Goal: Transaction & Acquisition: Subscribe to service/newsletter

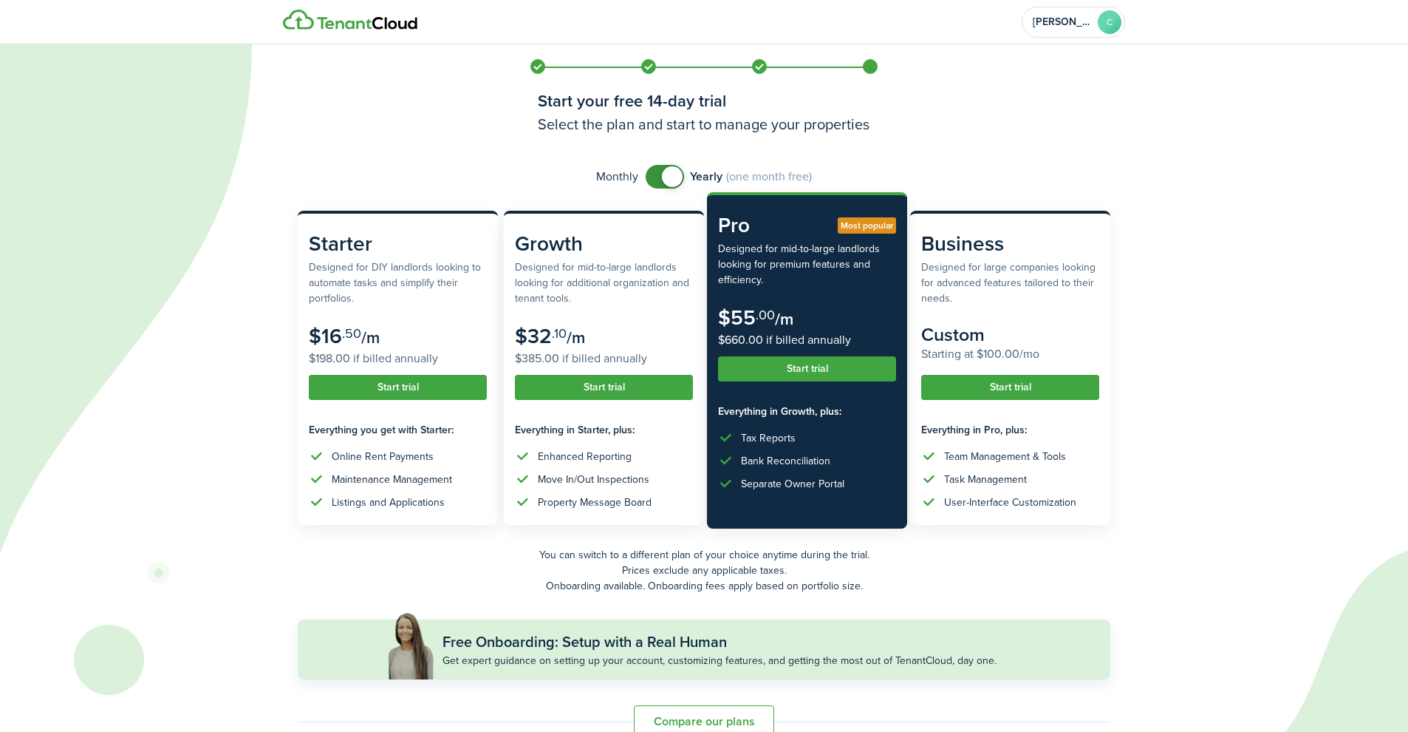
click at [858, 366] on button "Start trial" at bounding box center [807, 368] width 178 height 25
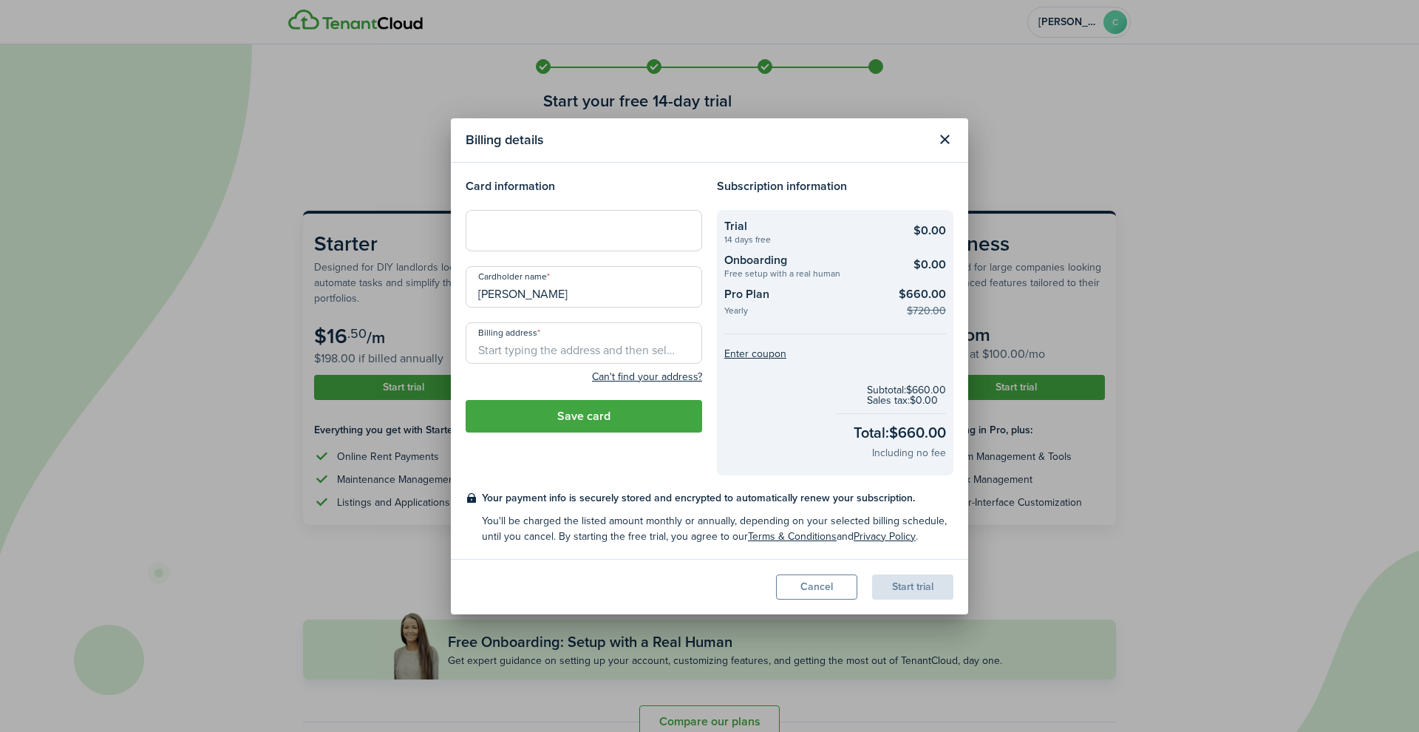
click at [540, 220] on div at bounding box center [584, 230] width 236 height 41
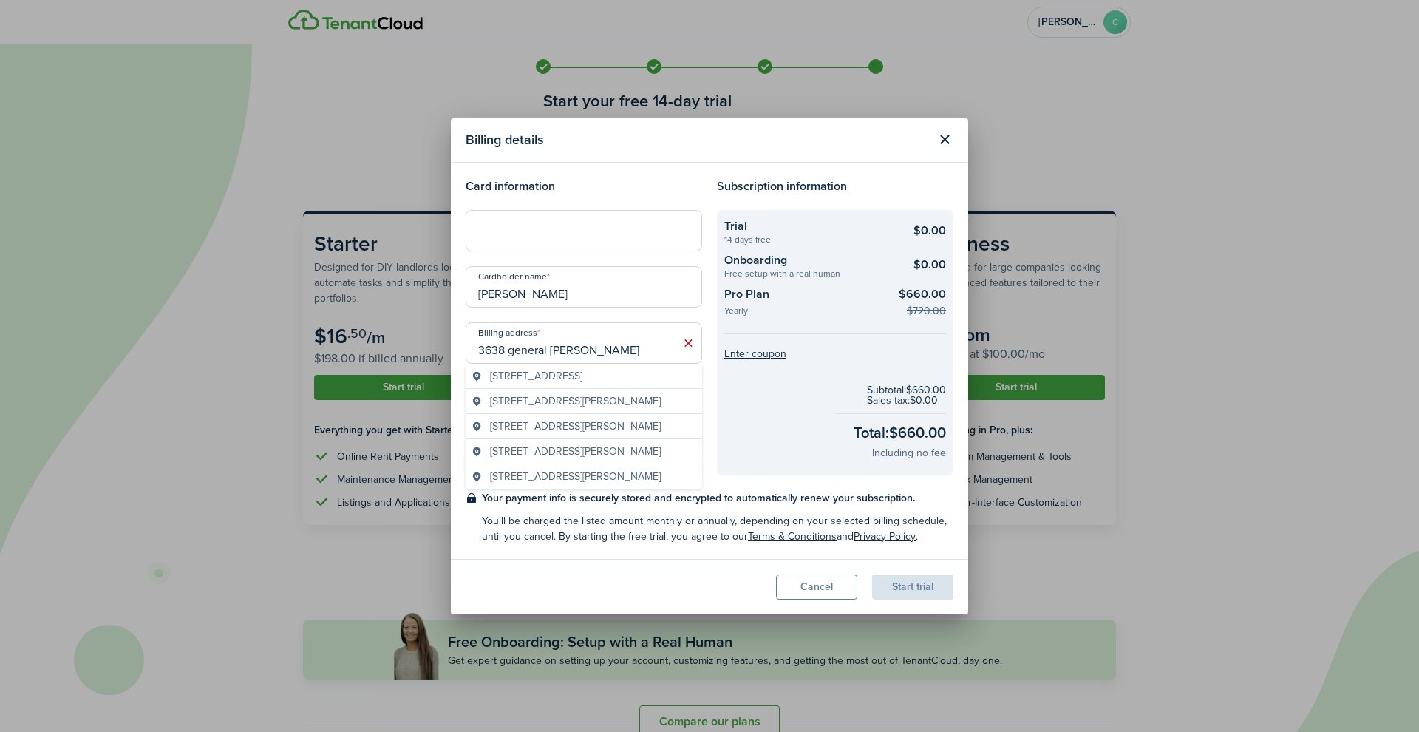
click at [582, 375] on span "[STREET_ADDRESS]" at bounding box center [536, 376] width 92 height 16
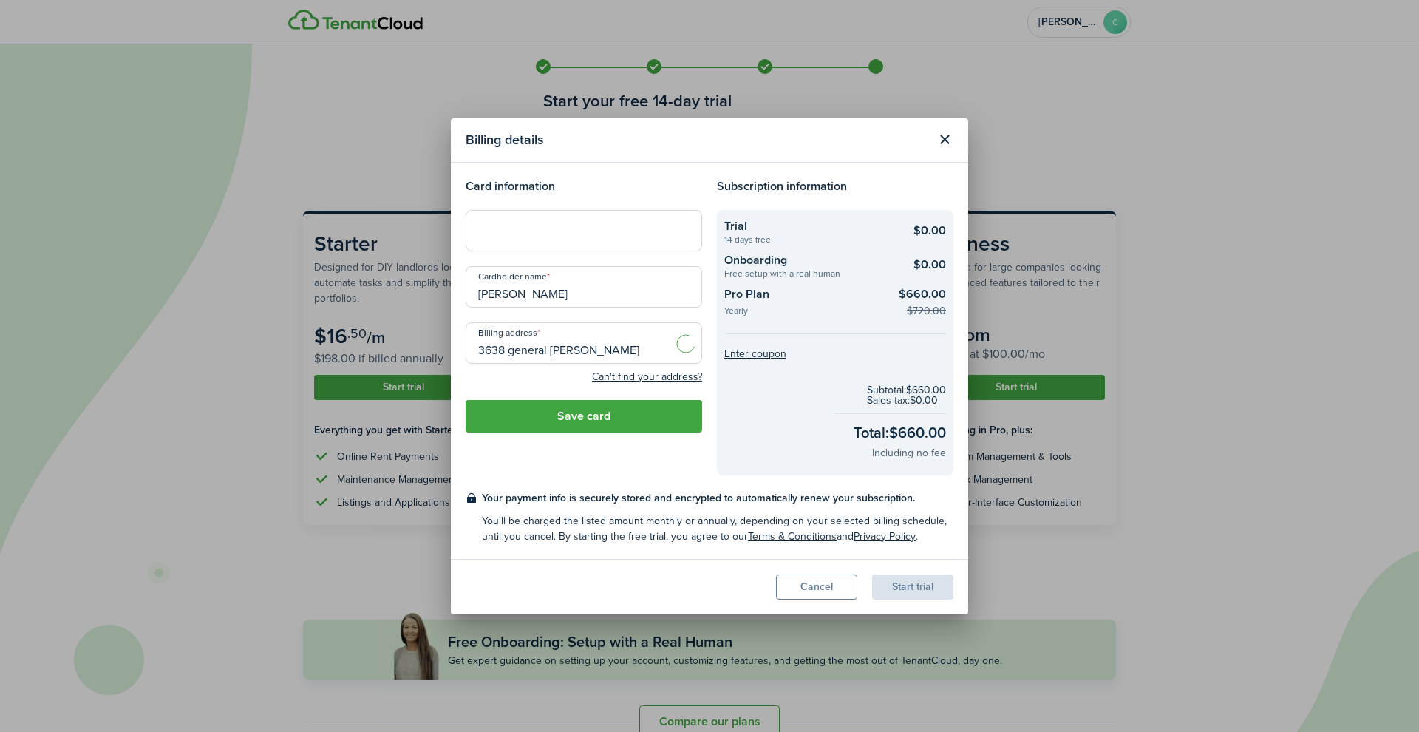
type input "[STREET_ADDRESS][PERSON_NAME]"
click at [650, 419] on button "Save card" at bounding box center [584, 416] width 236 height 33
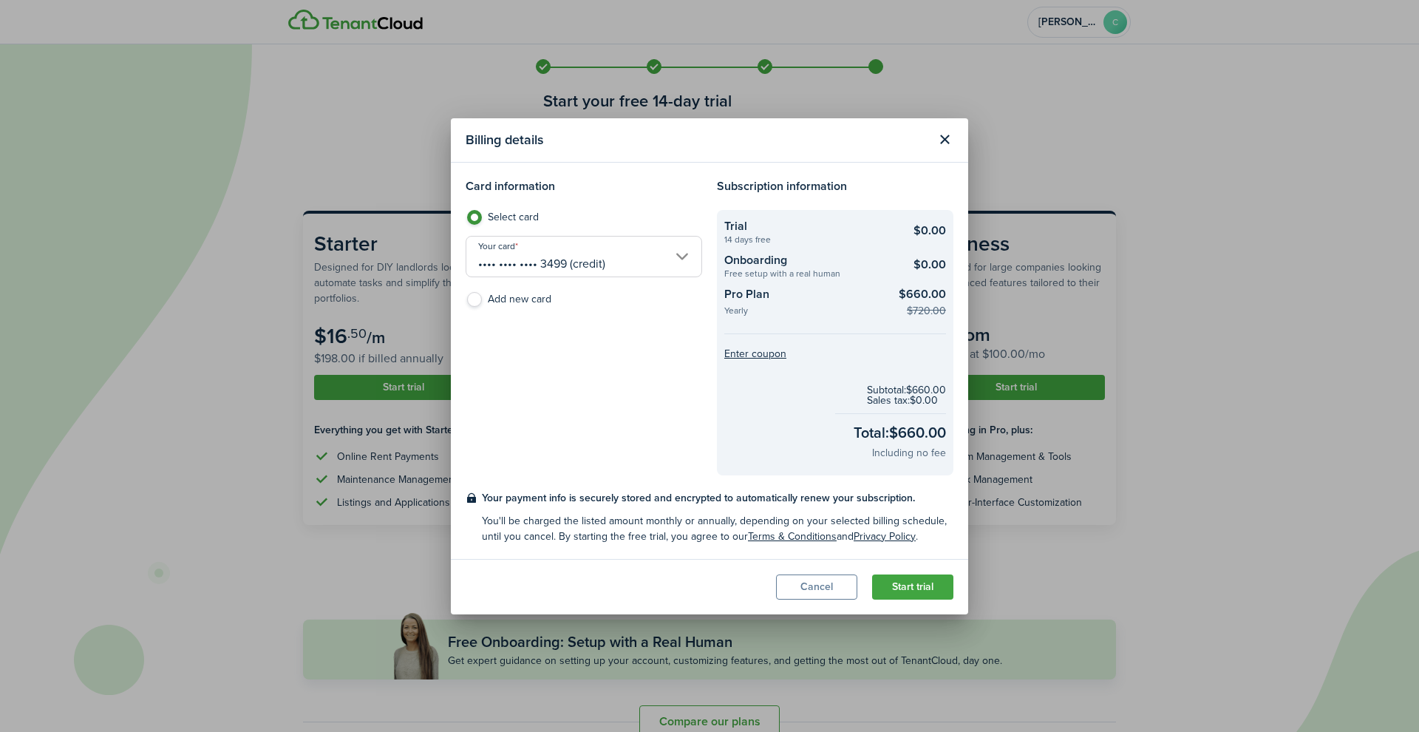
click at [906, 585] on button "Start trial" at bounding box center [912, 586] width 81 height 25
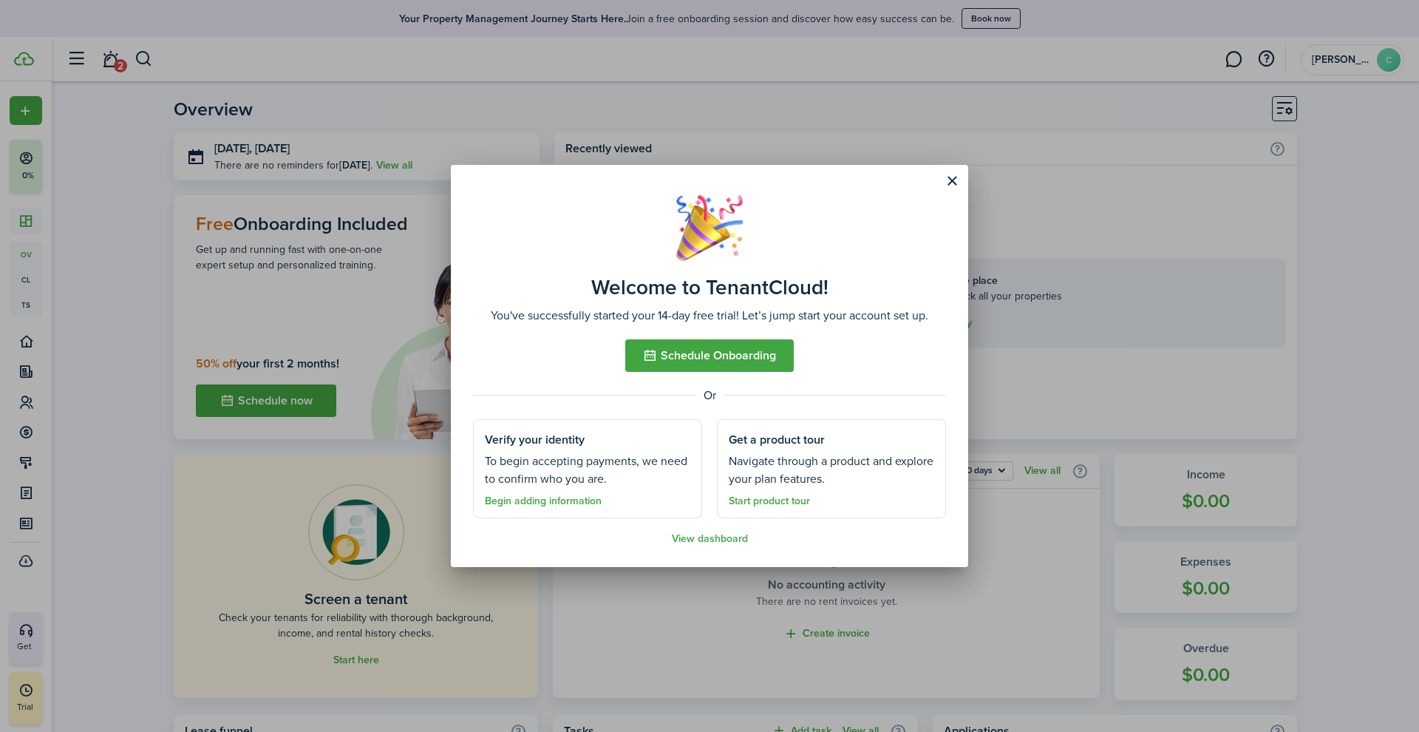
click at [728, 541] on link "View dashboard" at bounding box center [710, 539] width 76 height 12
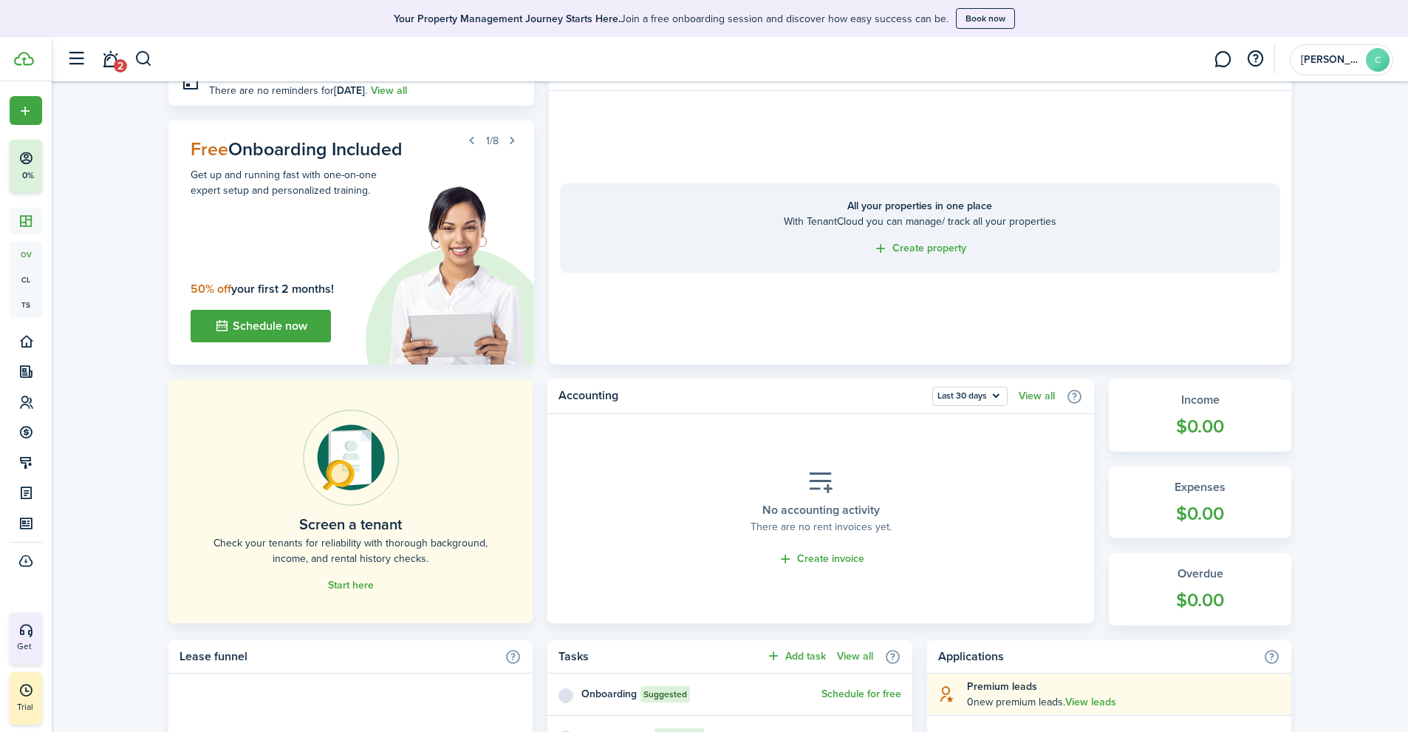
scroll to position [180, 0]
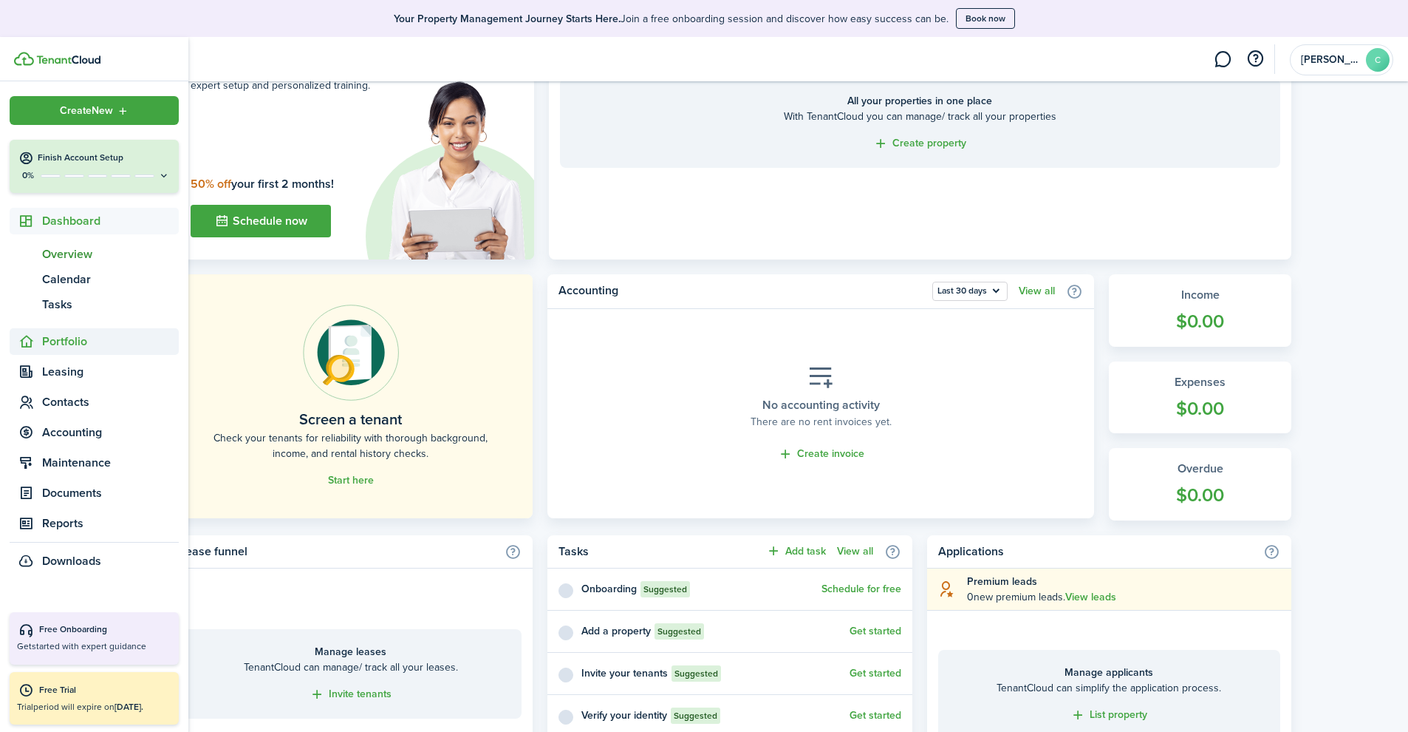
click at [67, 342] on span "Portfolio" at bounding box center [110, 342] width 137 height 18
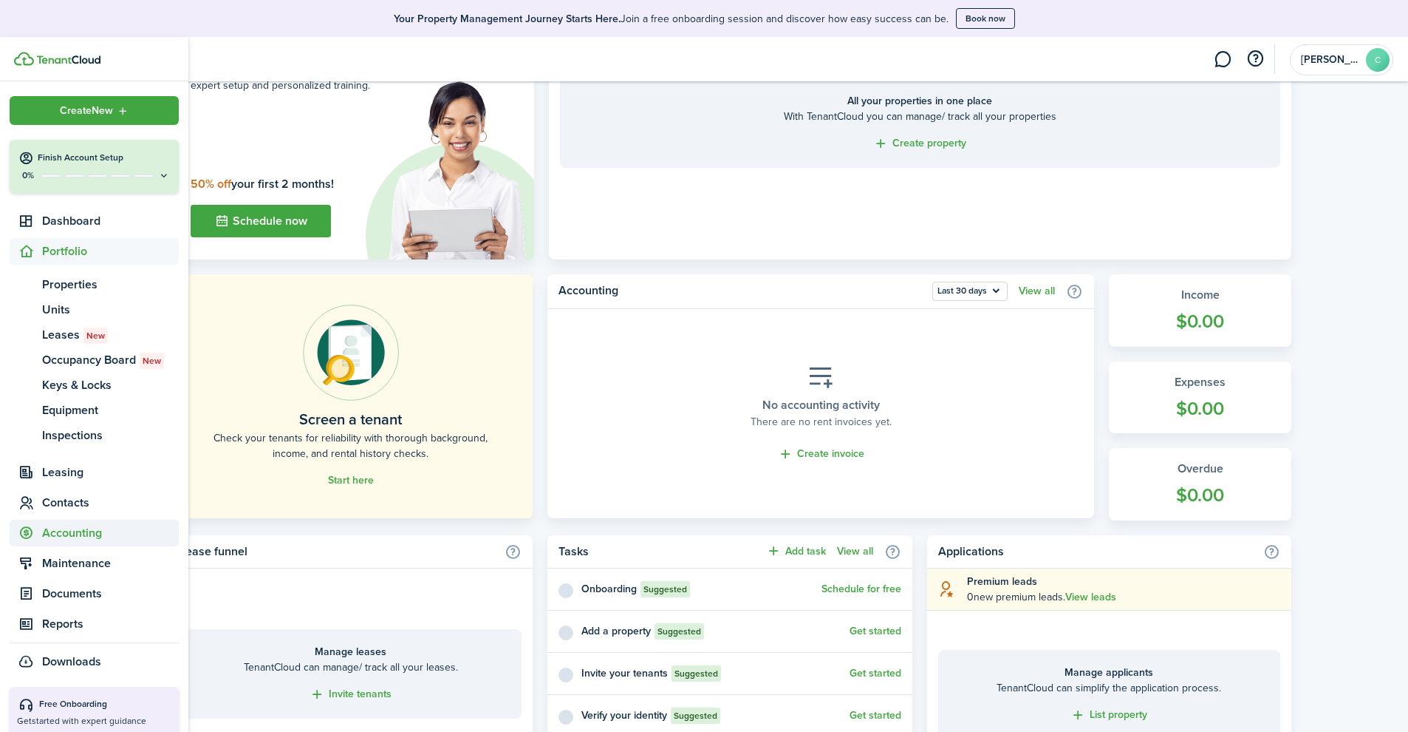
click at [88, 538] on span "Accounting" at bounding box center [110, 533] width 137 height 18
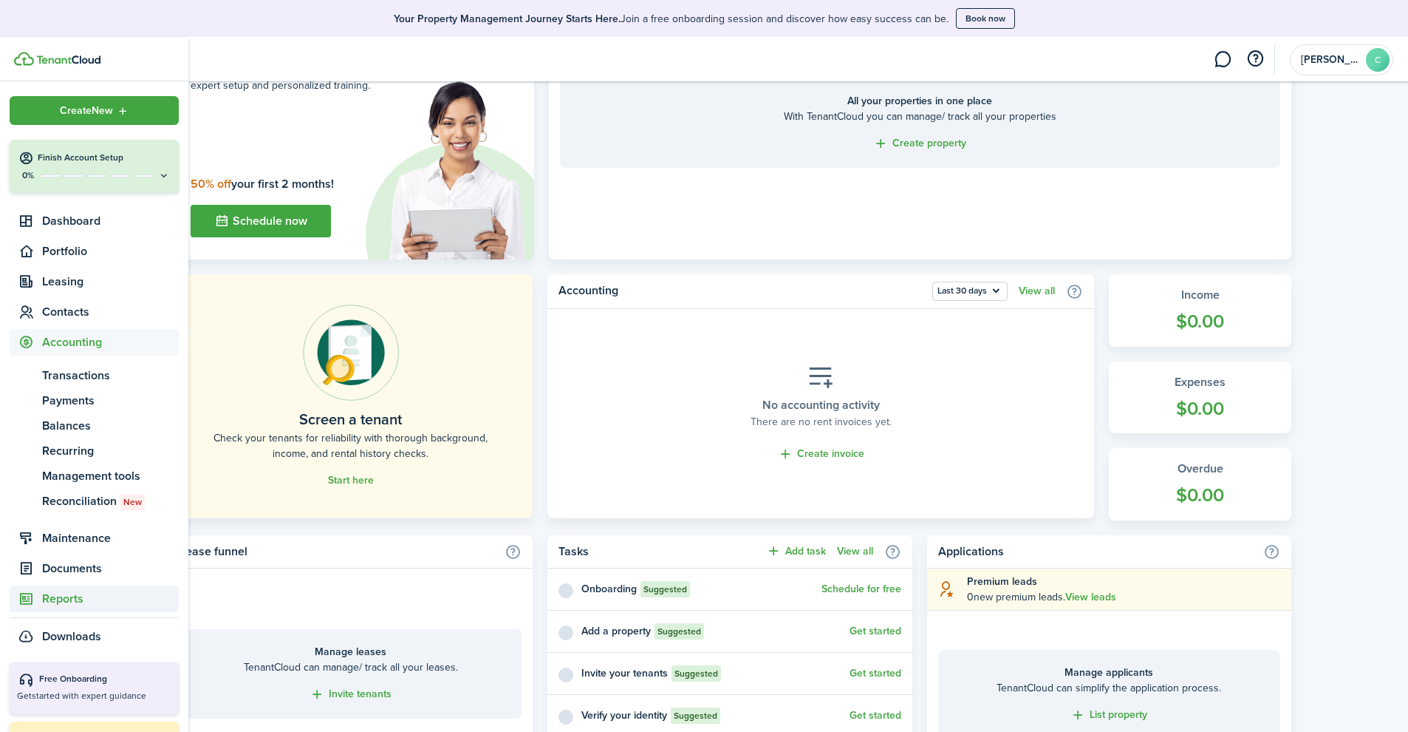
click at [97, 599] on span "Reports" at bounding box center [110, 599] width 137 height 18
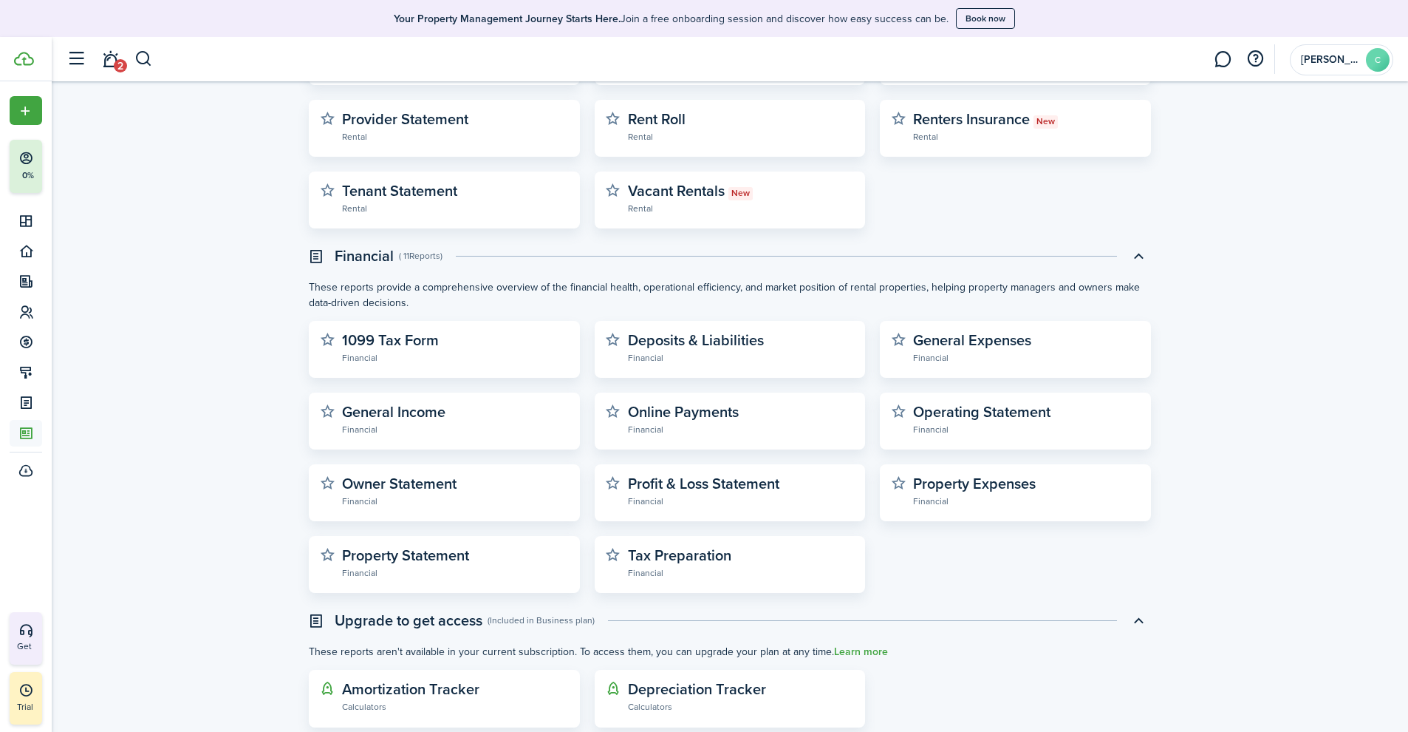
scroll to position [285, 0]
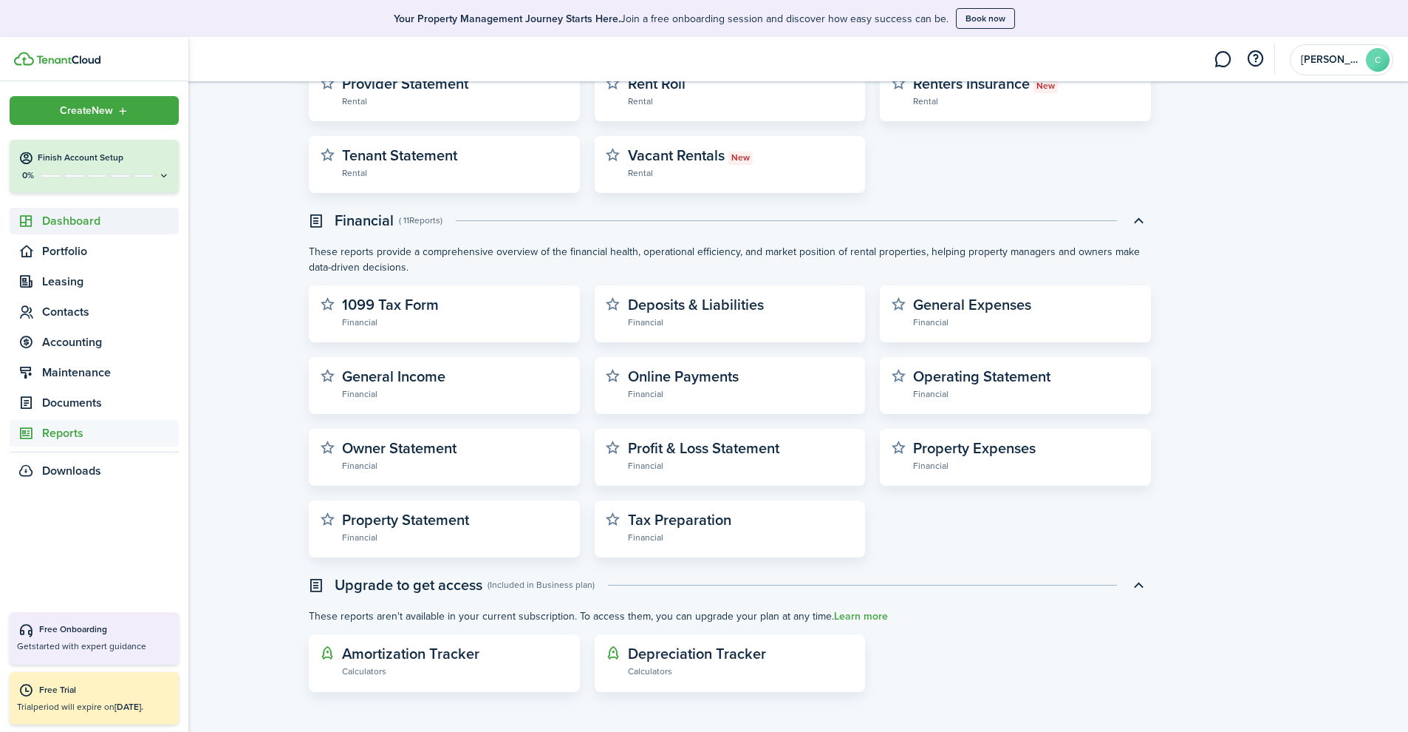
click at [74, 230] on span "Dashboard" at bounding box center [94, 221] width 169 height 27
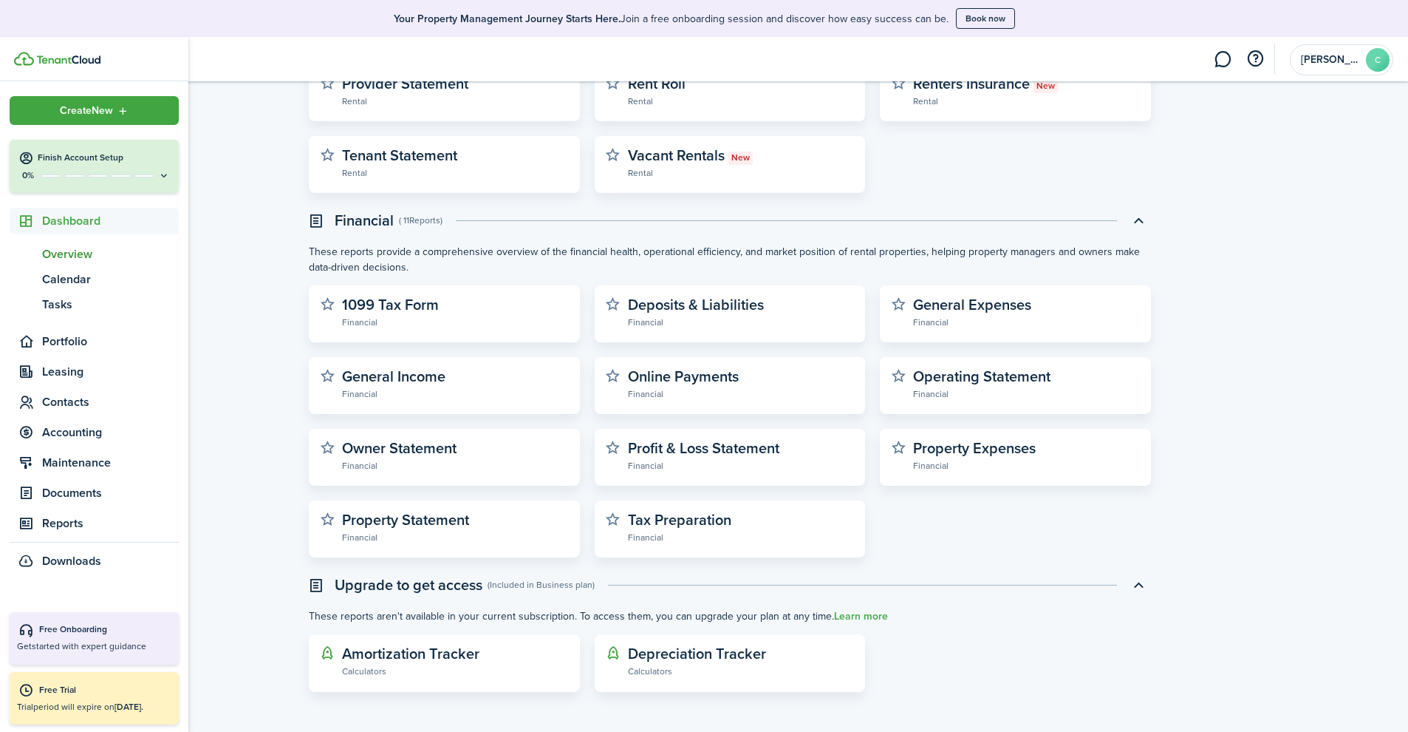
click at [75, 253] on span "Overview" at bounding box center [110, 254] width 137 height 18
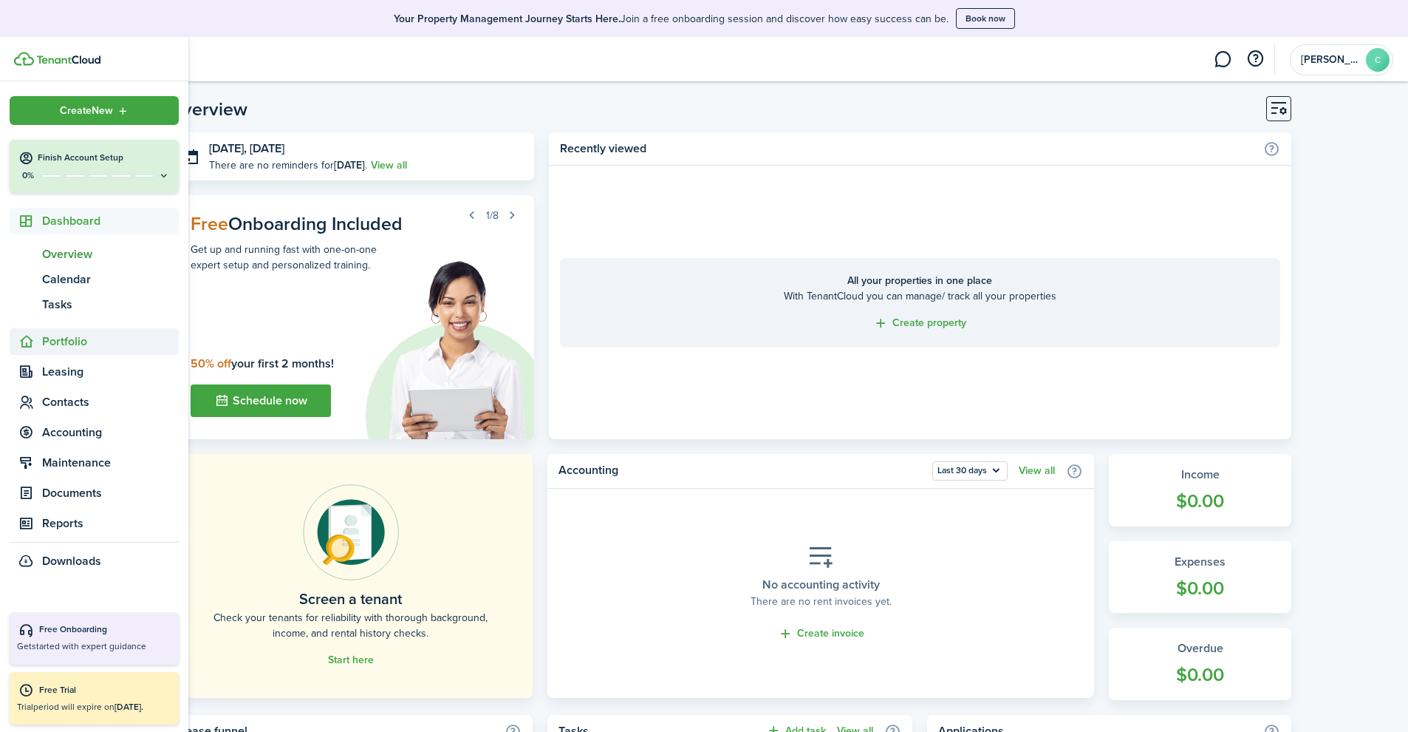
click at [71, 344] on span "Portfolio" at bounding box center [110, 342] width 137 height 18
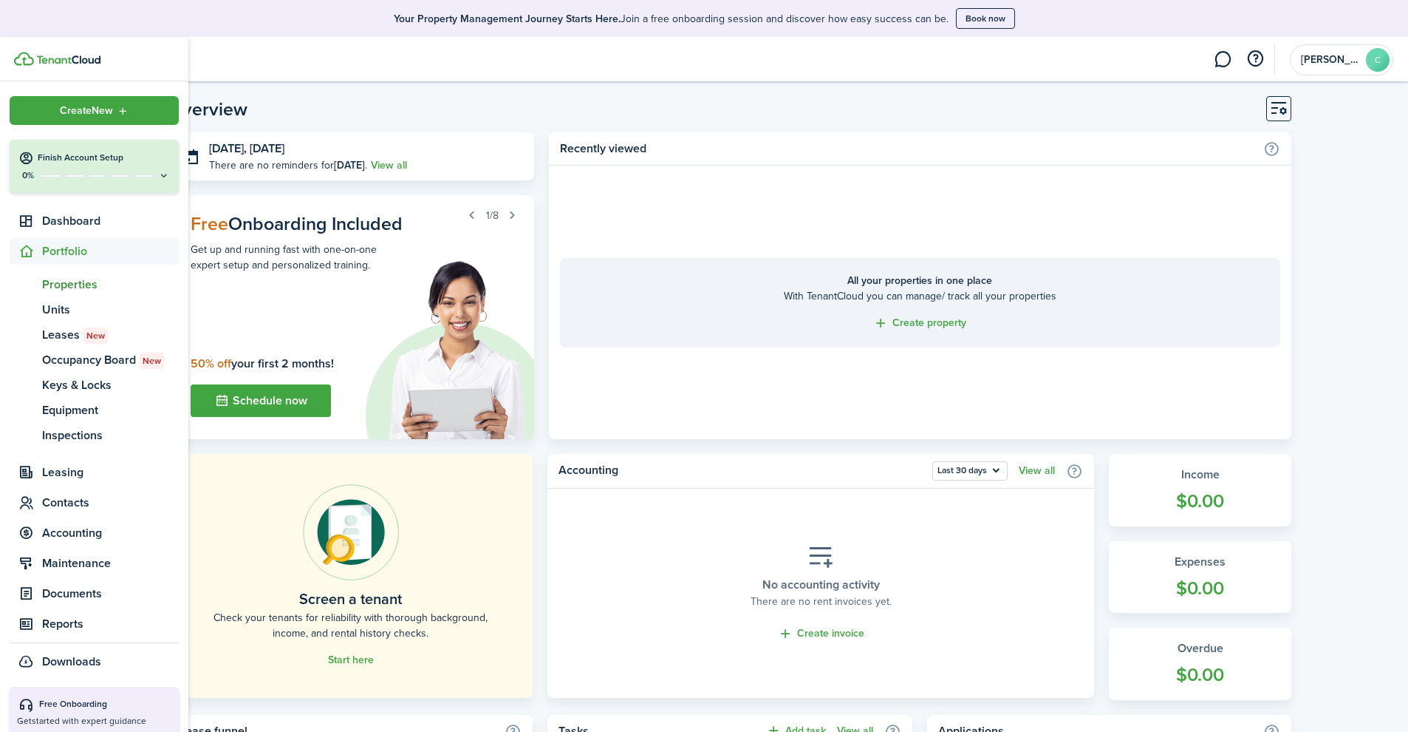
click at [83, 283] on span "Properties" at bounding box center [110, 285] width 137 height 18
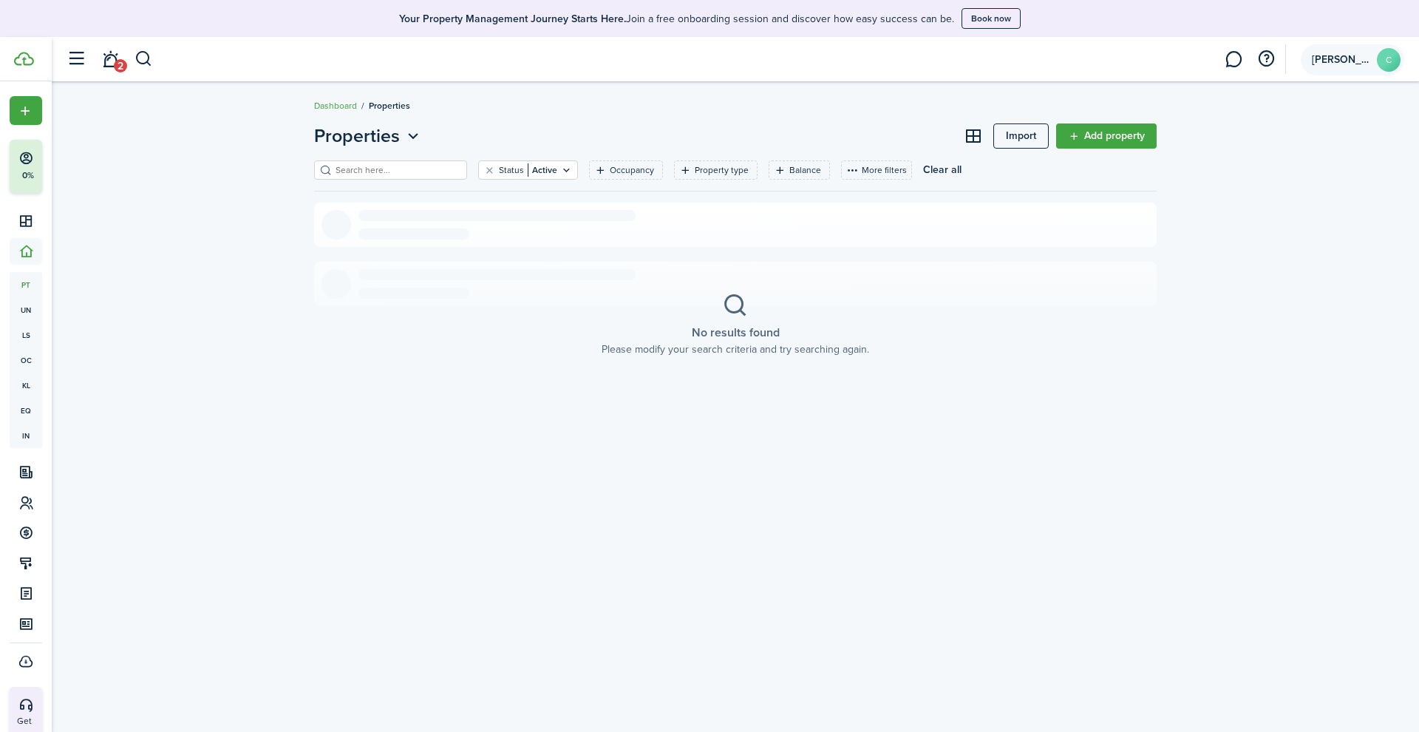
click at [1325, 64] on span "[PERSON_NAME]" at bounding box center [1341, 60] width 59 height 10
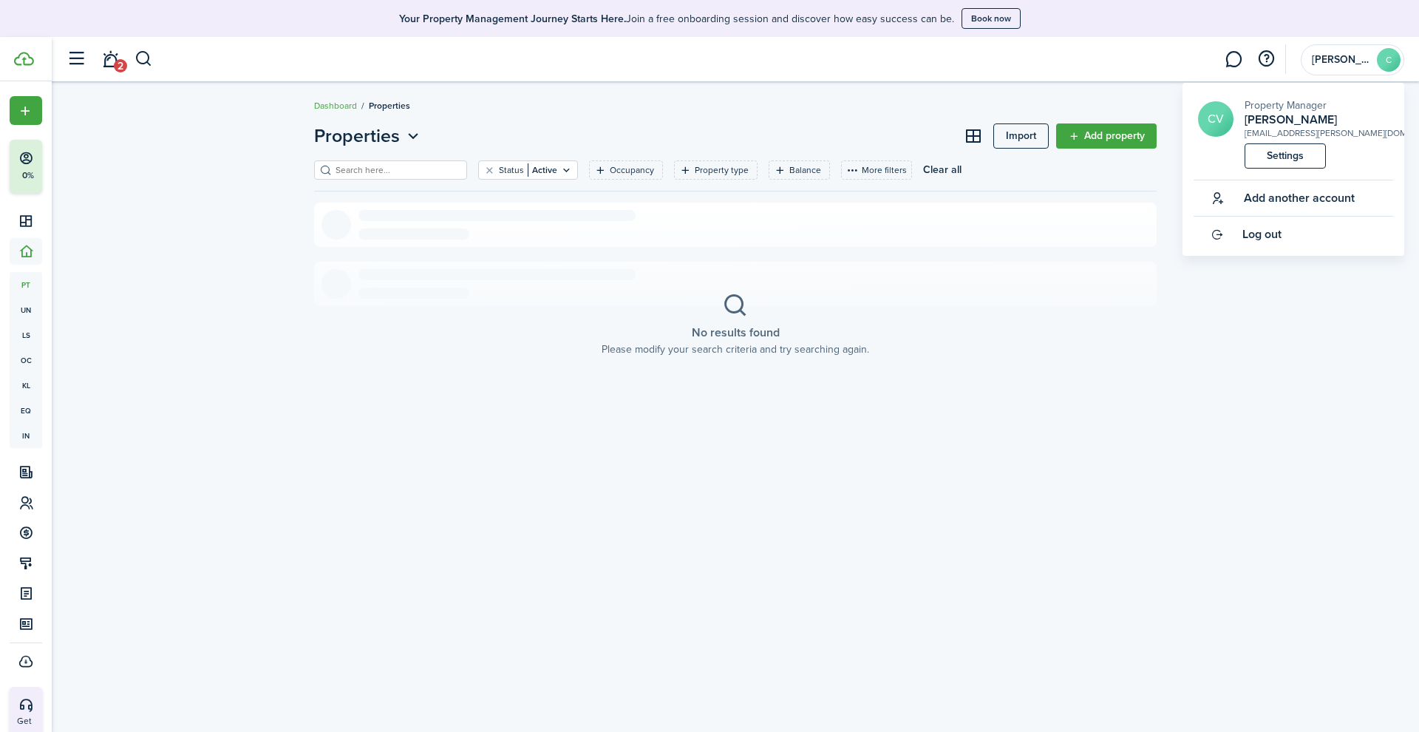
click at [81, 55] on button "button" at bounding box center [76, 59] width 28 height 28
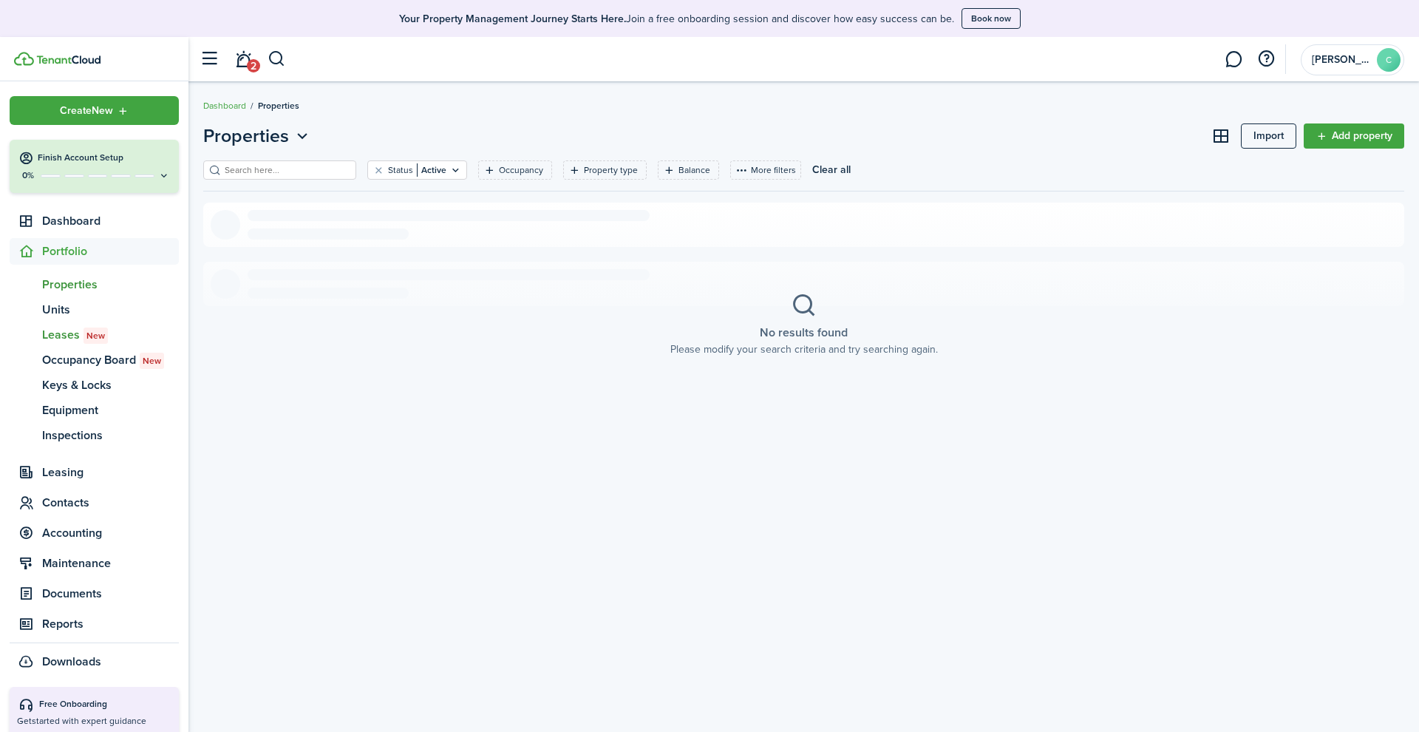
click at [56, 330] on span "Leases New" at bounding box center [110, 335] width 137 height 18
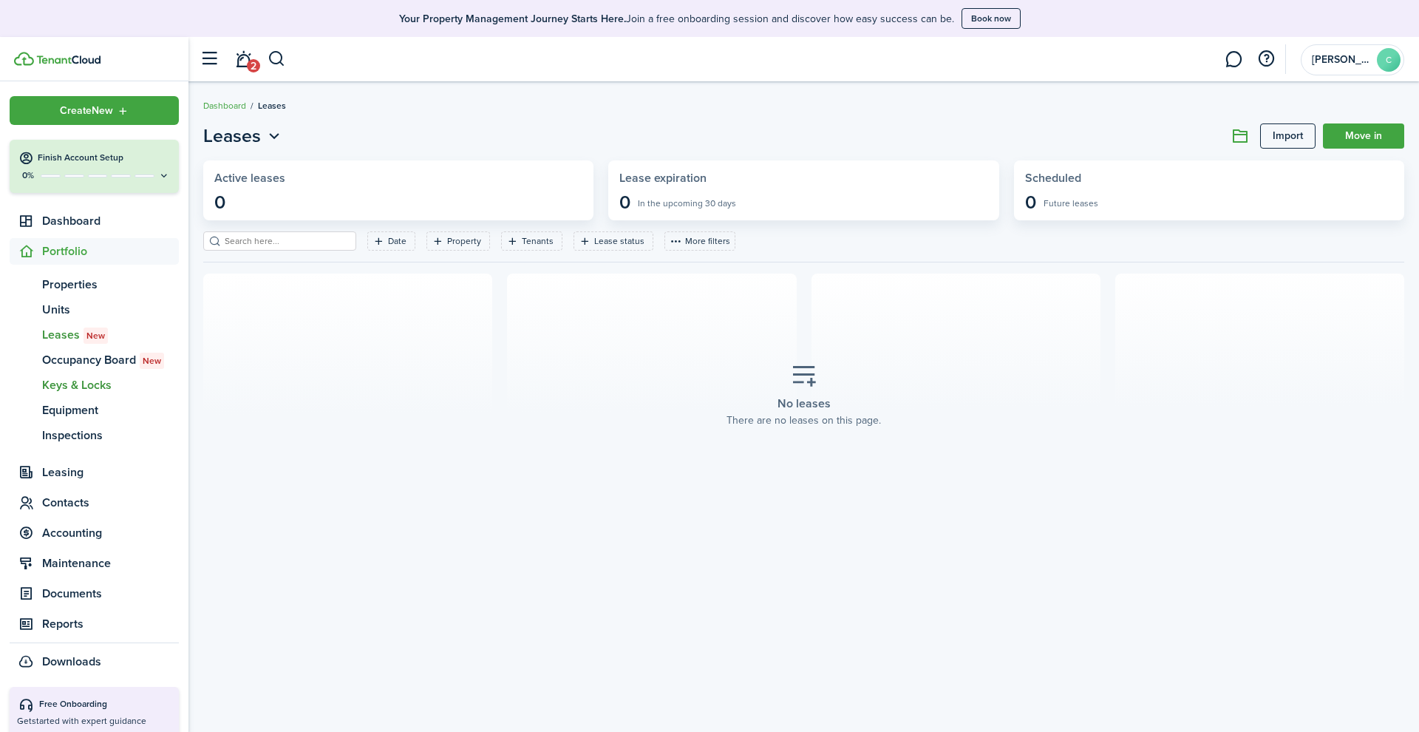
click at [54, 376] on span "Keys & Locks" at bounding box center [110, 385] width 137 height 18
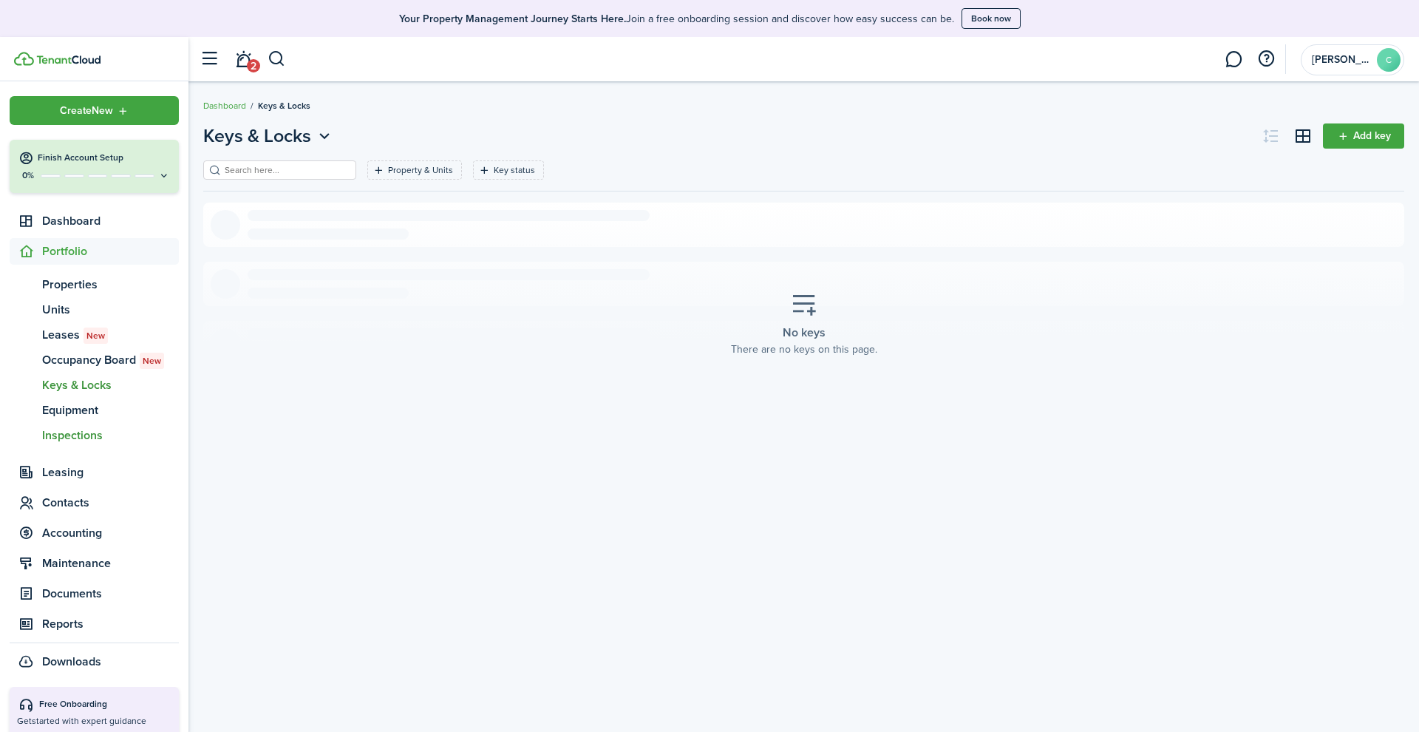
click at [89, 426] on span "Inspections" at bounding box center [110, 435] width 137 height 18
click at [1354, 50] on account-user-avatar "[PERSON_NAME]" at bounding box center [1351, 59] width 103 height 31
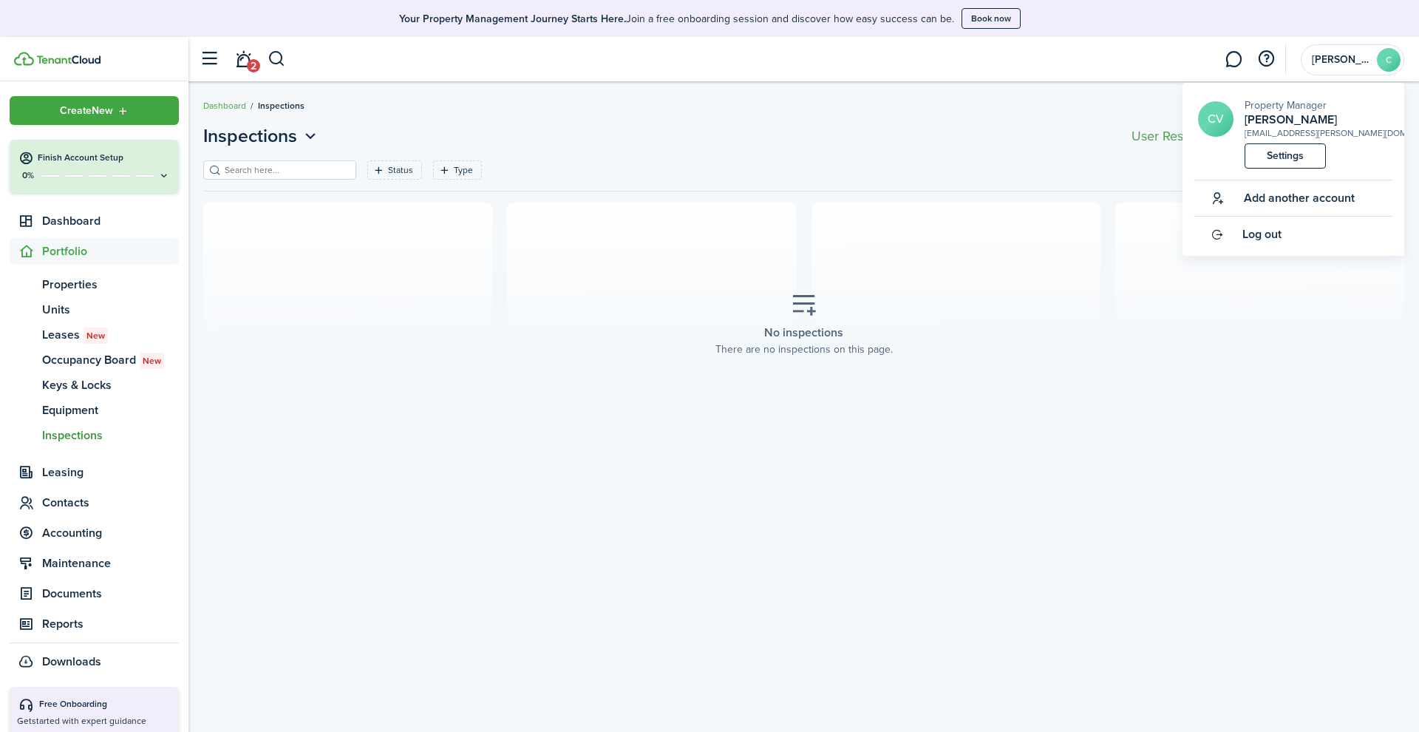
click at [1275, 228] on span "Log out" at bounding box center [1261, 234] width 39 height 13
